Goal: Information Seeking & Learning: Learn about a topic

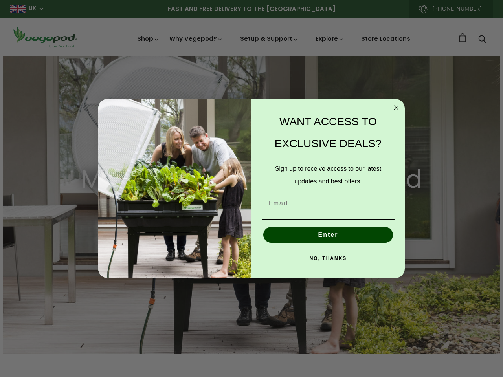
scroll to position [0, 239]
